Goal: Check status

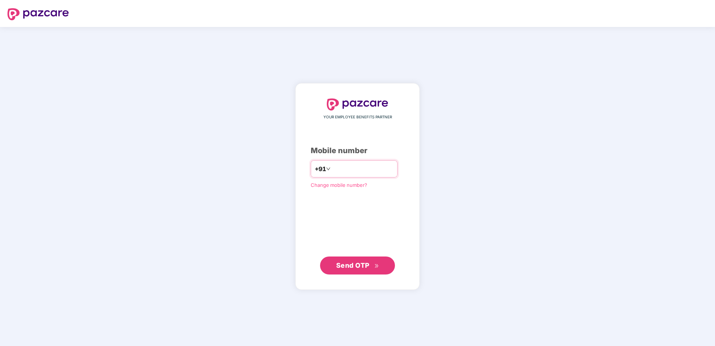
drag, startPoint x: 325, startPoint y: 170, endPoint x: 353, endPoint y: 171, distance: 27.7
click at [332, 171] on input "**********" at bounding box center [362, 169] width 61 height 12
type input "**********"
click at [373, 267] on span "Send OTP" at bounding box center [357, 265] width 43 height 10
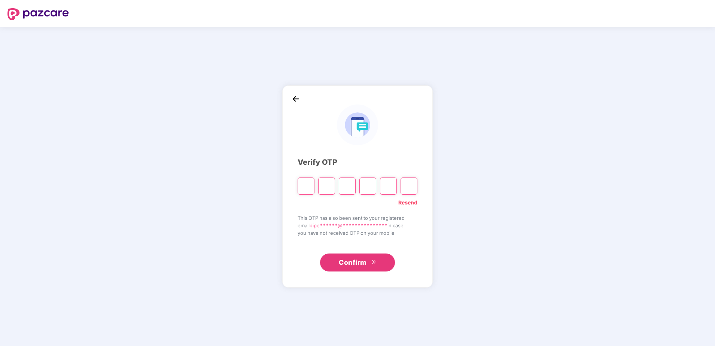
type input "*"
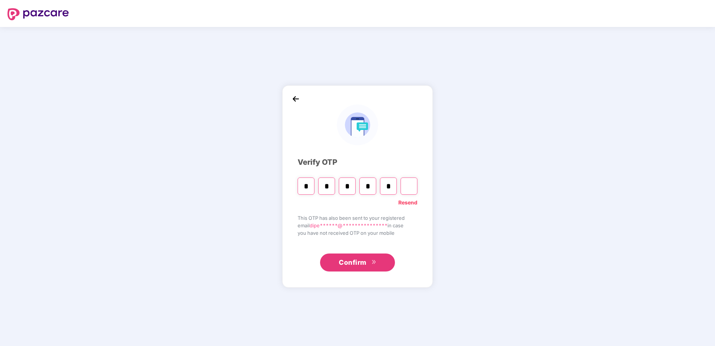
type input "*"
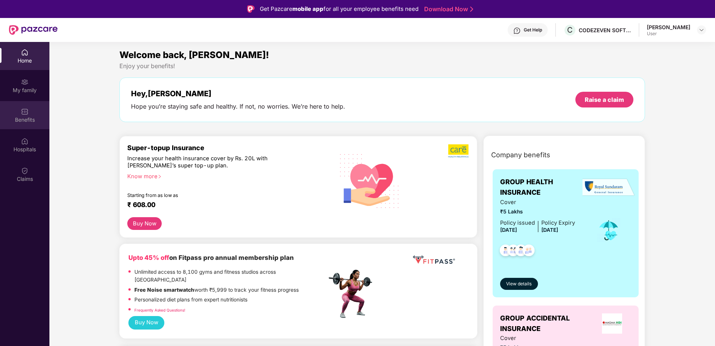
click at [24, 111] on img at bounding box center [24, 111] width 7 height 7
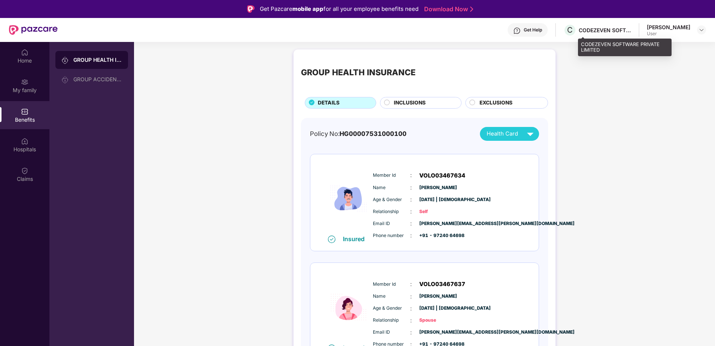
click at [607, 29] on div "CODEZEVEN SOFTWARE PRIVATE LIMITED" at bounding box center [605, 30] width 52 height 7
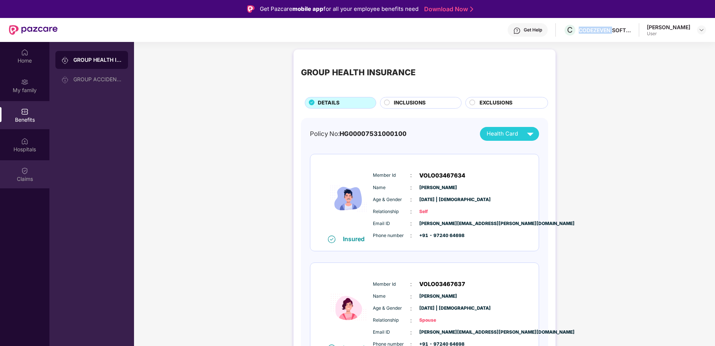
click at [22, 173] on img at bounding box center [24, 170] width 7 height 7
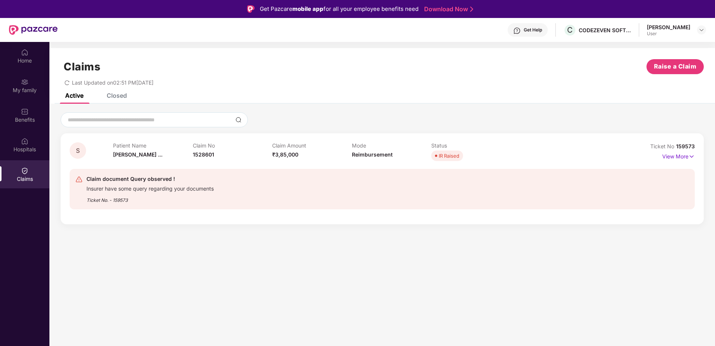
click at [192, 190] on div "Insurer have some query regarding your documents" at bounding box center [150, 187] width 127 height 9
click at [679, 154] on p "View More" at bounding box center [678, 156] width 33 height 10
